Goal: Task Accomplishment & Management: Use online tool/utility

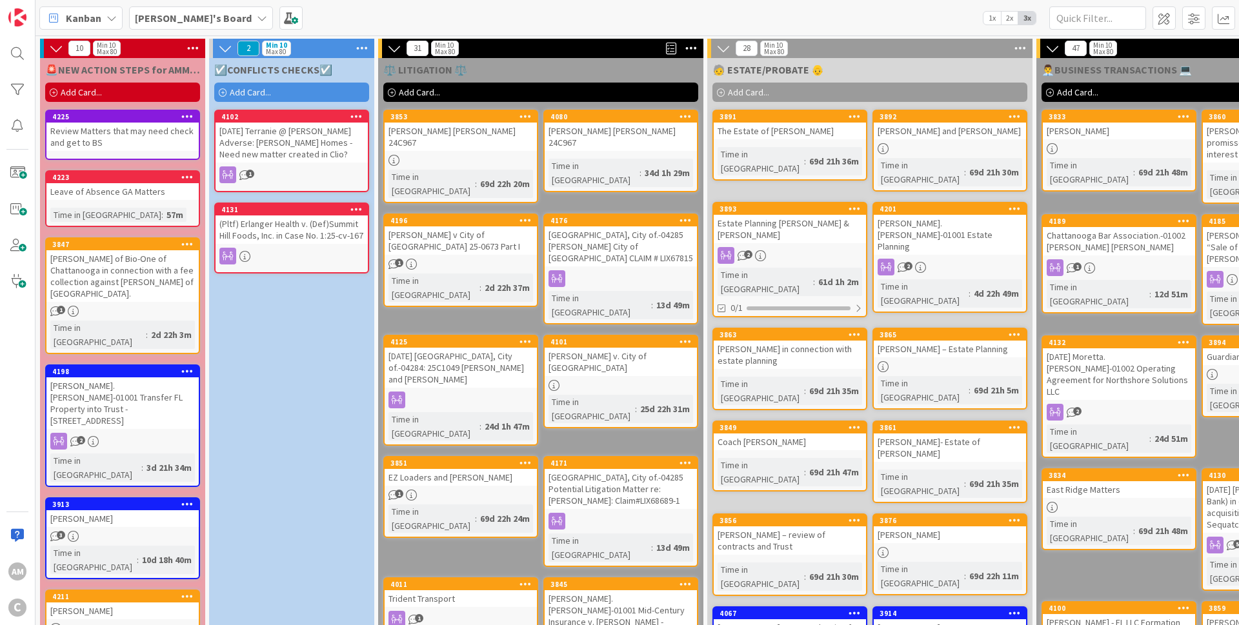
scroll to position [77, 0]
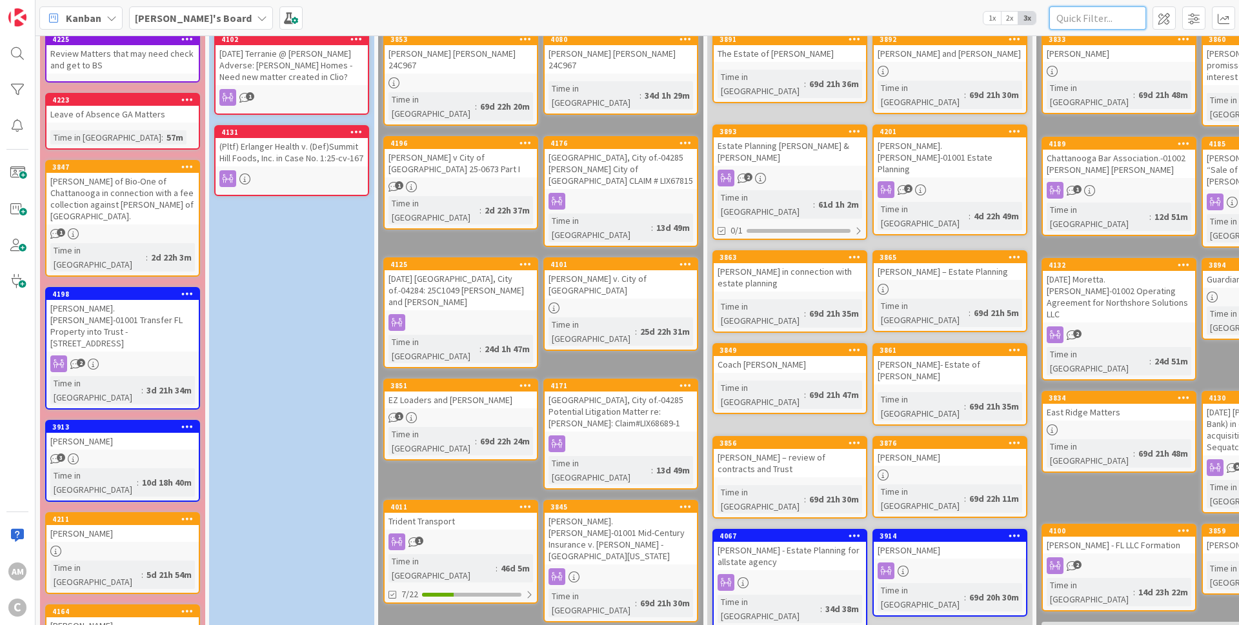
click at [1088, 25] on input "text" at bounding box center [1097, 17] width 97 height 23
type input "[PERSON_NAME]"
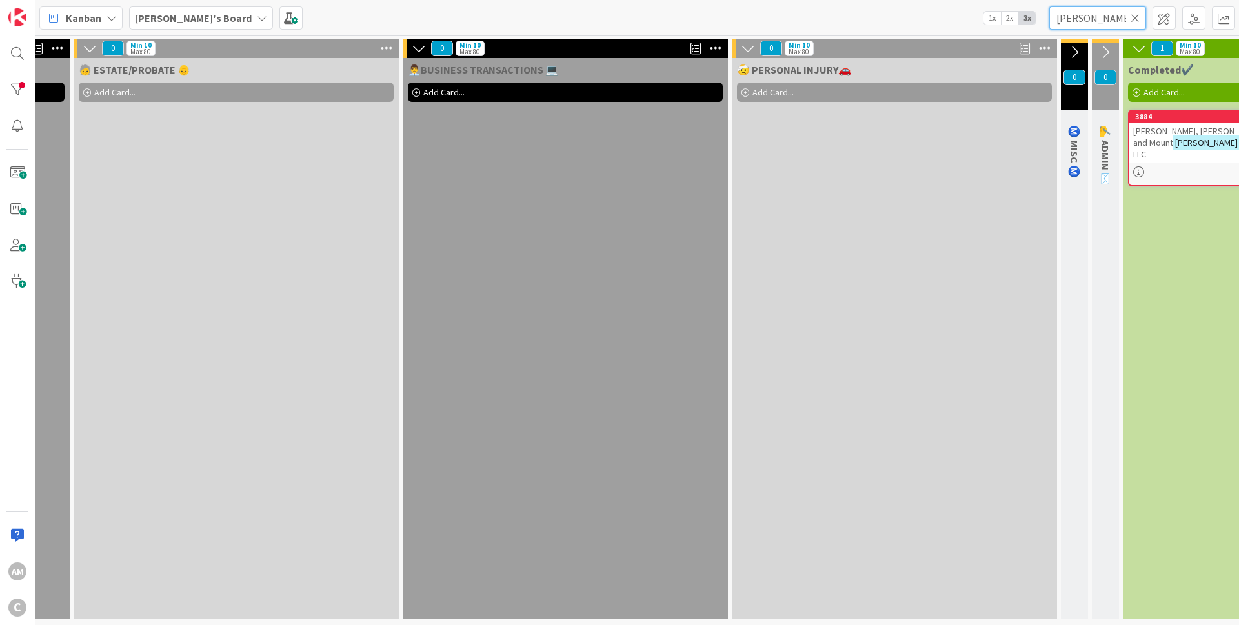
scroll to position [5, 767]
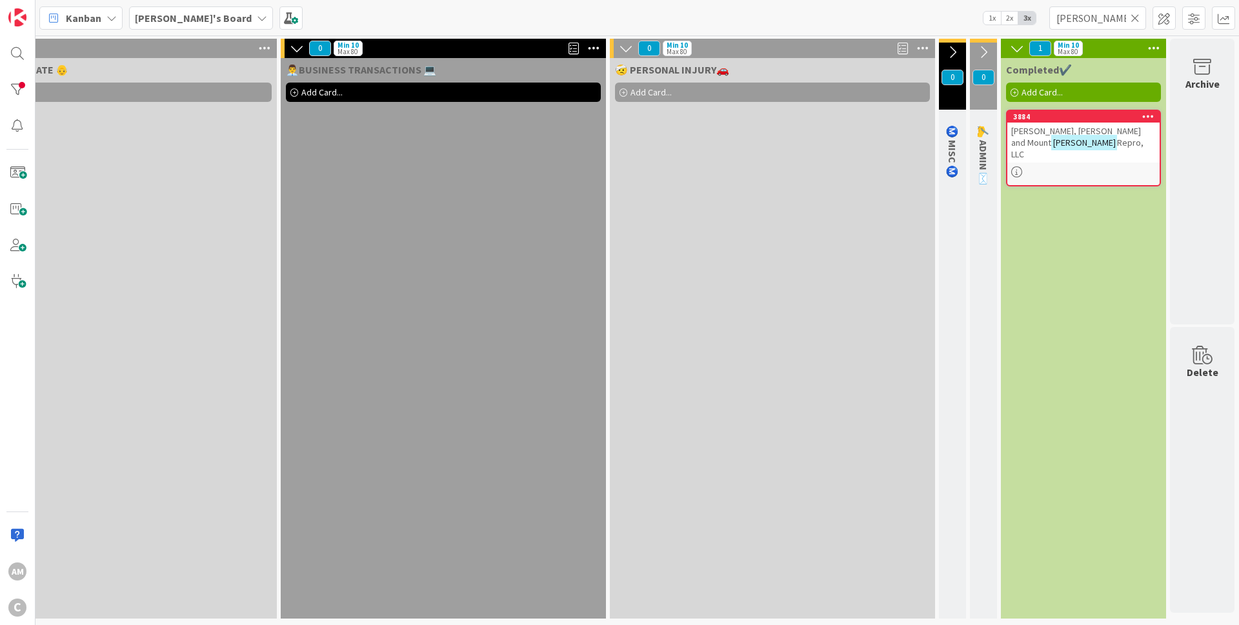
click at [1106, 133] on div "[PERSON_NAME], [PERSON_NAME] and Mount [PERSON_NAME] Repro, LLC" at bounding box center [1084, 143] width 152 height 40
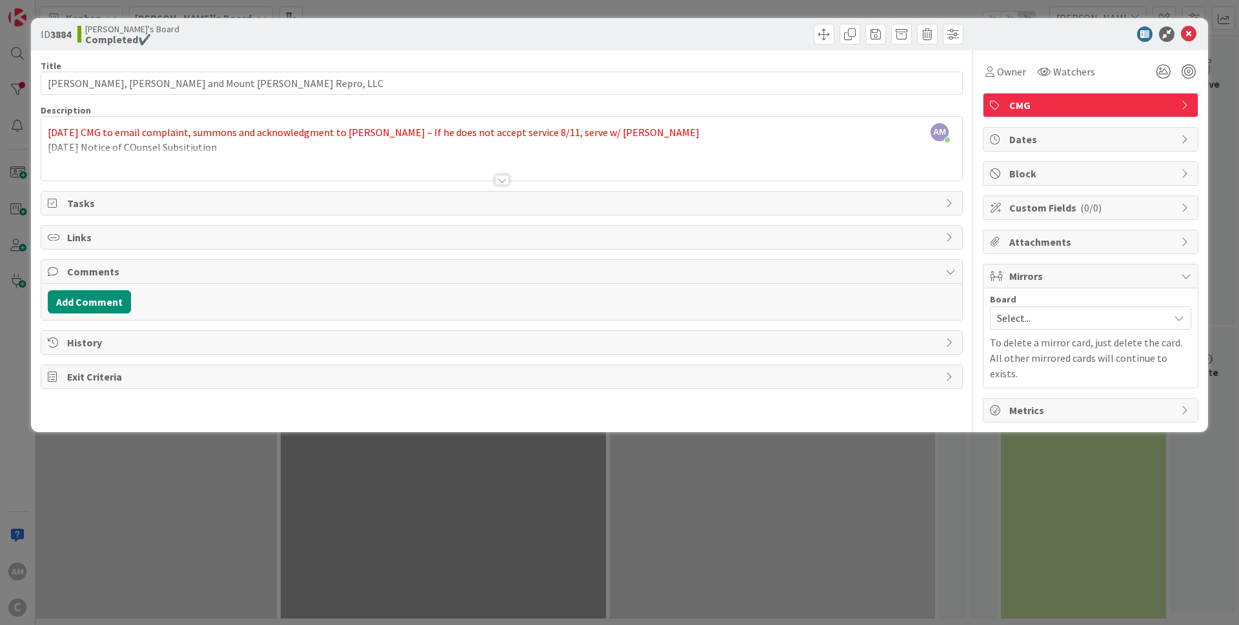
click at [501, 181] on div at bounding box center [502, 180] width 14 height 10
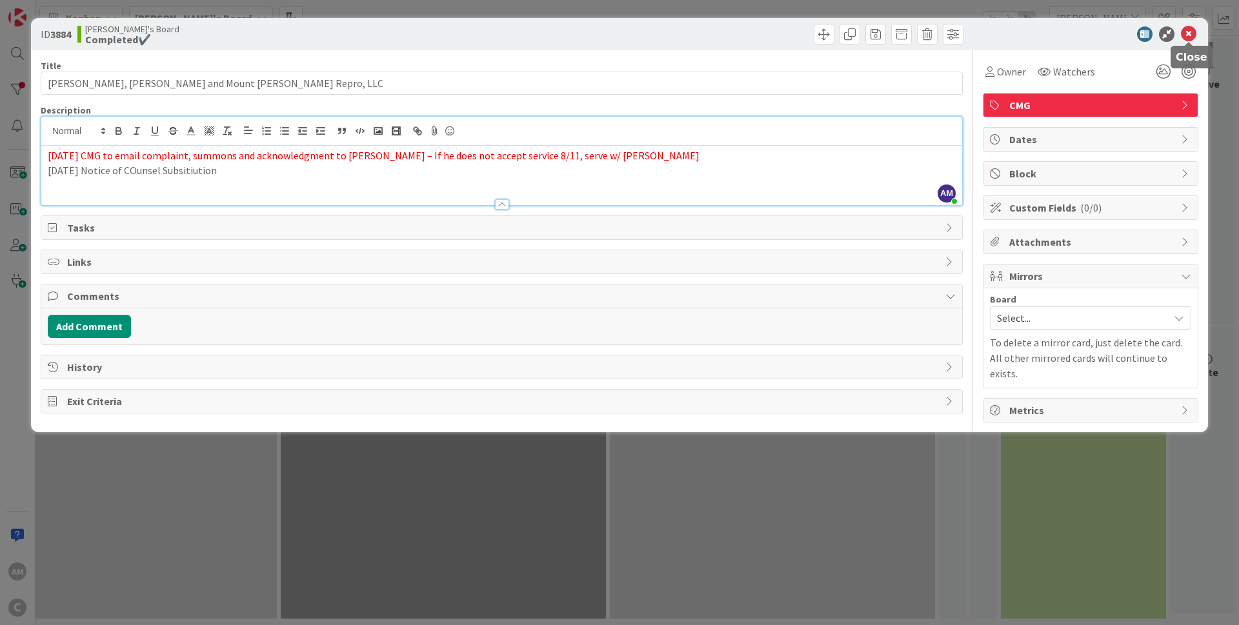
click at [1188, 32] on icon at bounding box center [1188, 33] width 15 height 15
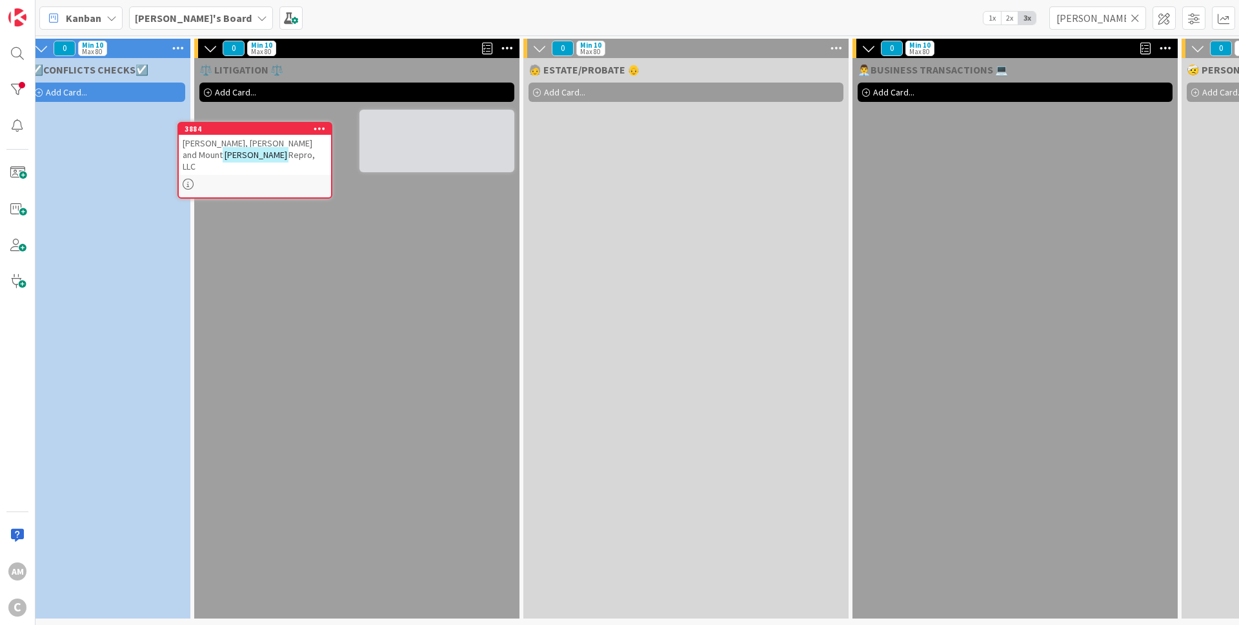
scroll to position [0, 183]
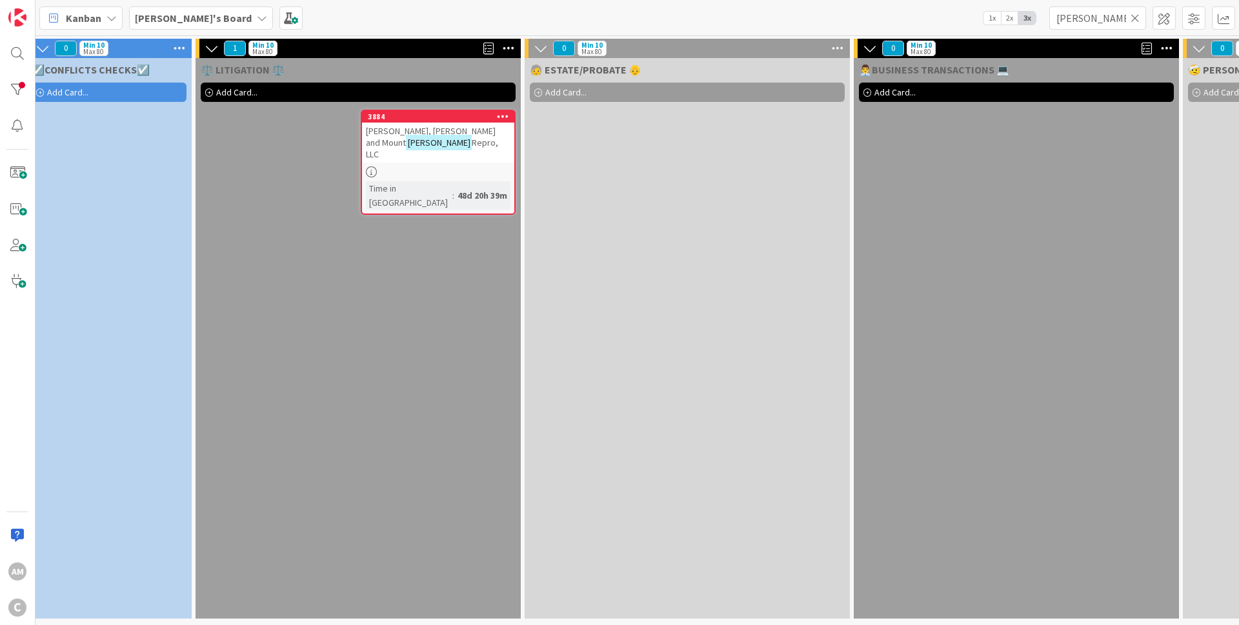
click at [1139, 18] on icon at bounding box center [1135, 18] width 9 height 12
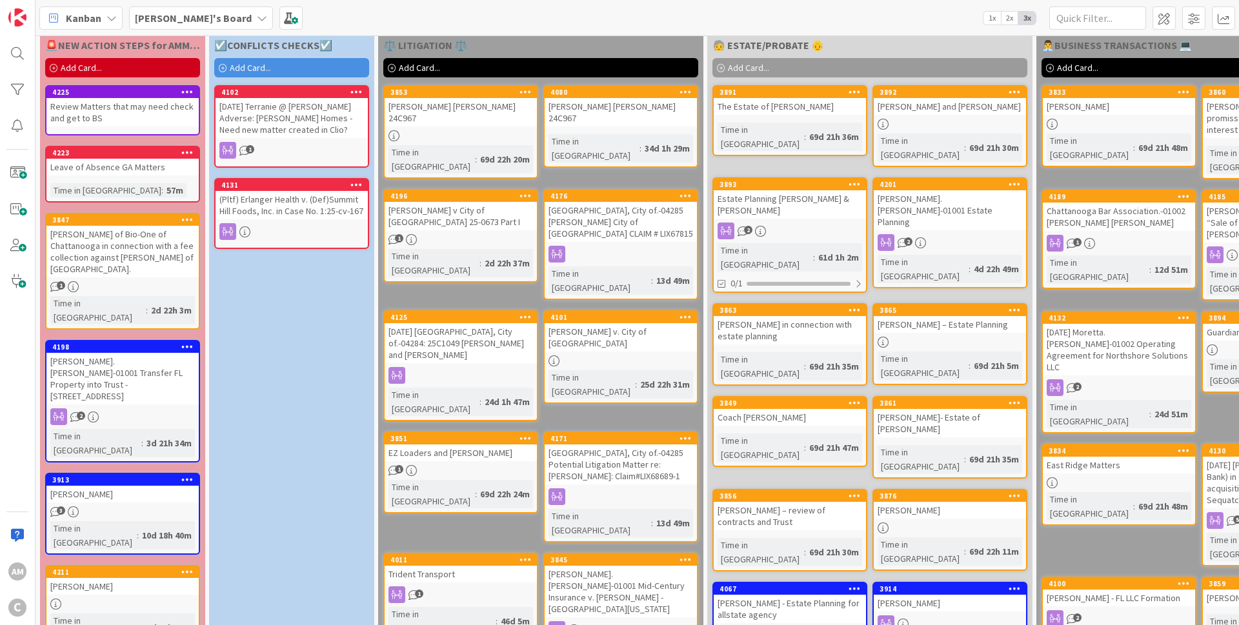
scroll to position [0, 0]
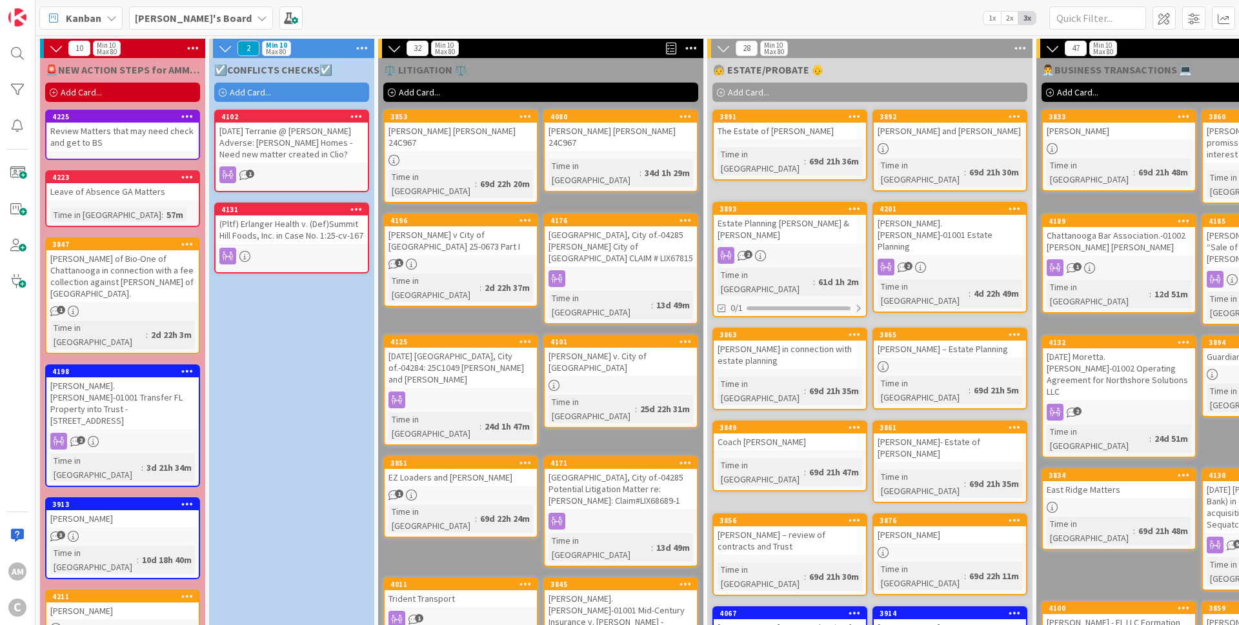
click at [248, 94] on span "Add Card..." at bounding box center [250, 92] width 41 height 12
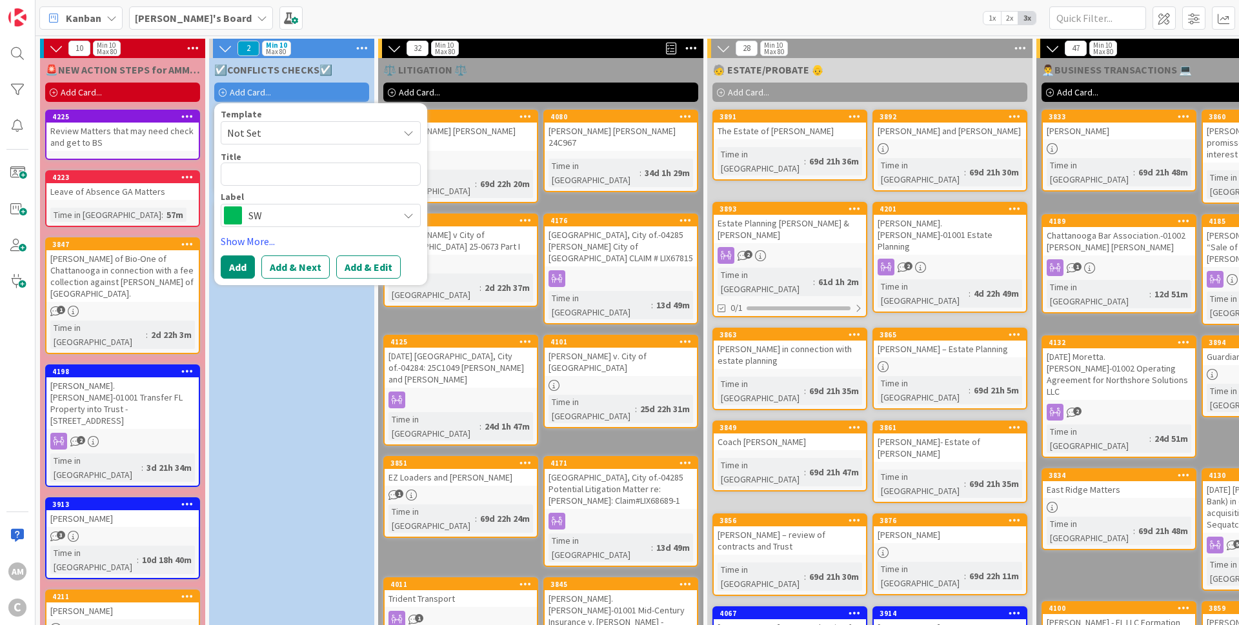
type textarea "x"
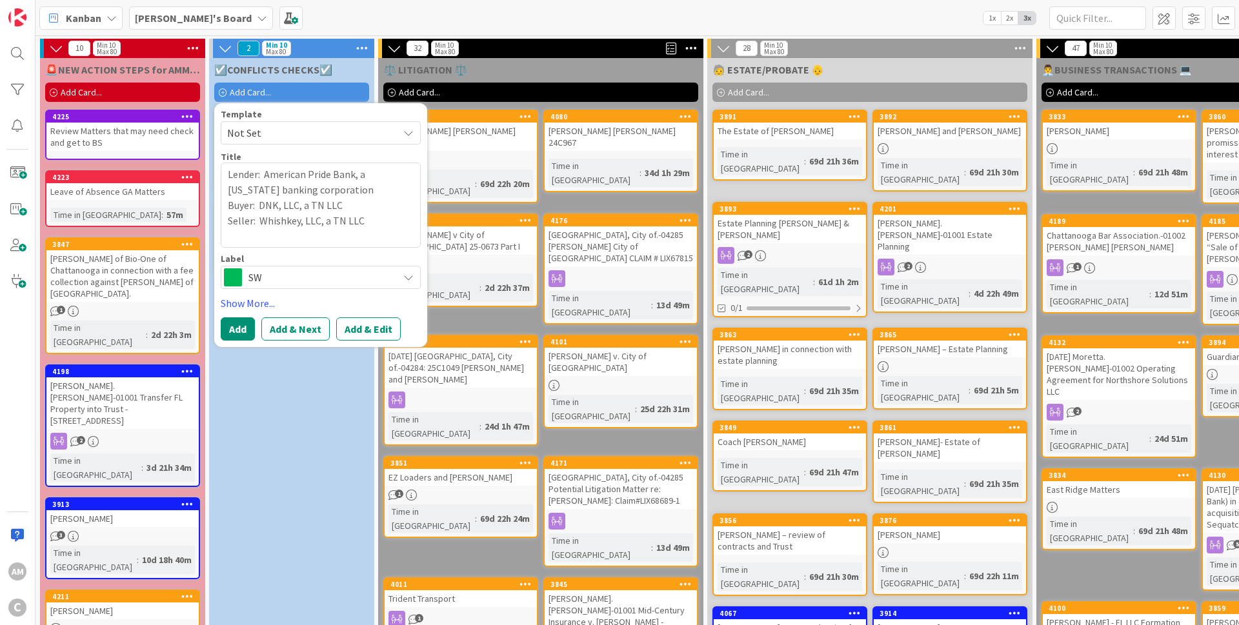
type textarea "Lender: American Pride Bank, a [US_STATE] banking corporation Buyer: DNK, LLC, …"
click at [316, 278] on span "SW" at bounding box center [319, 277] width 143 height 18
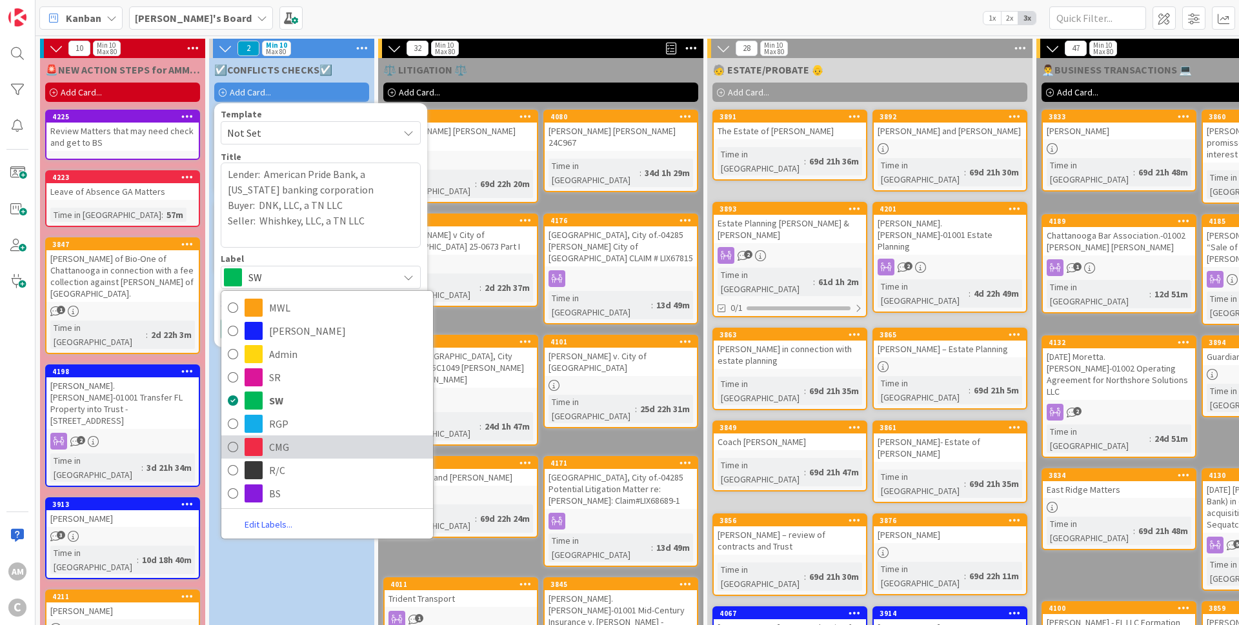
click at [270, 454] on span "CMG" at bounding box center [347, 447] width 157 height 19
type textarea "x"
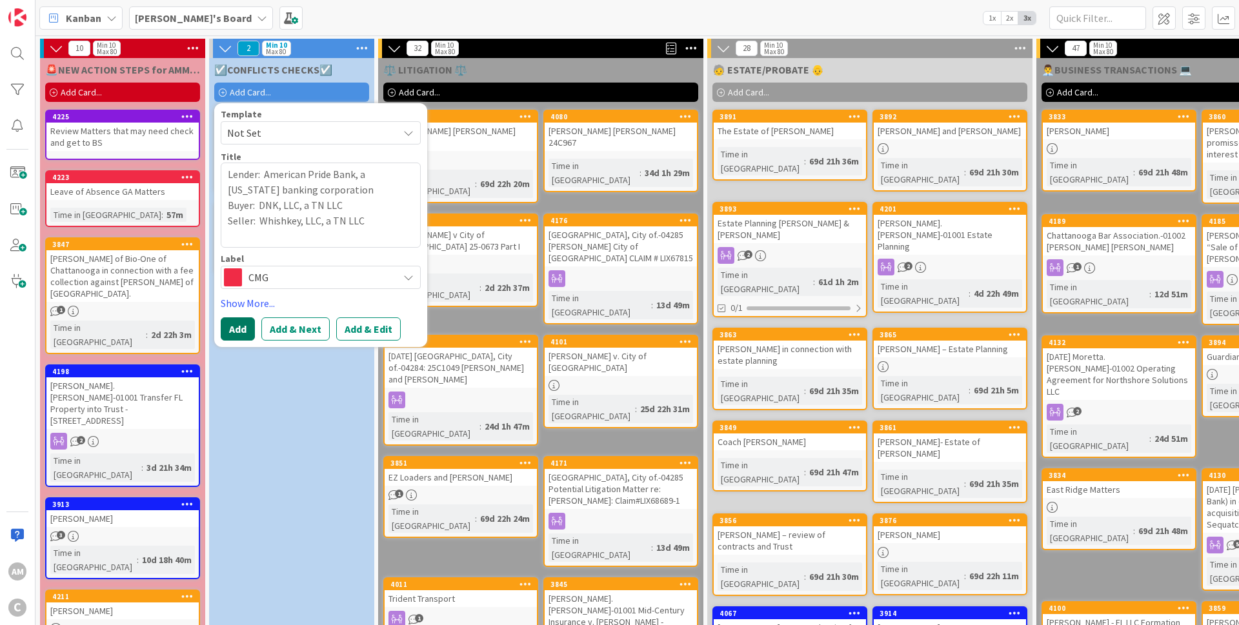
drag, startPoint x: 236, startPoint y: 332, endPoint x: 247, endPoint y: 333, distance: 11.6
click at [236, 332] on button "Add" at bounding box center [238, 329] width 34 height 23
